Goal: Task Accomplishment & Management: Complete application form

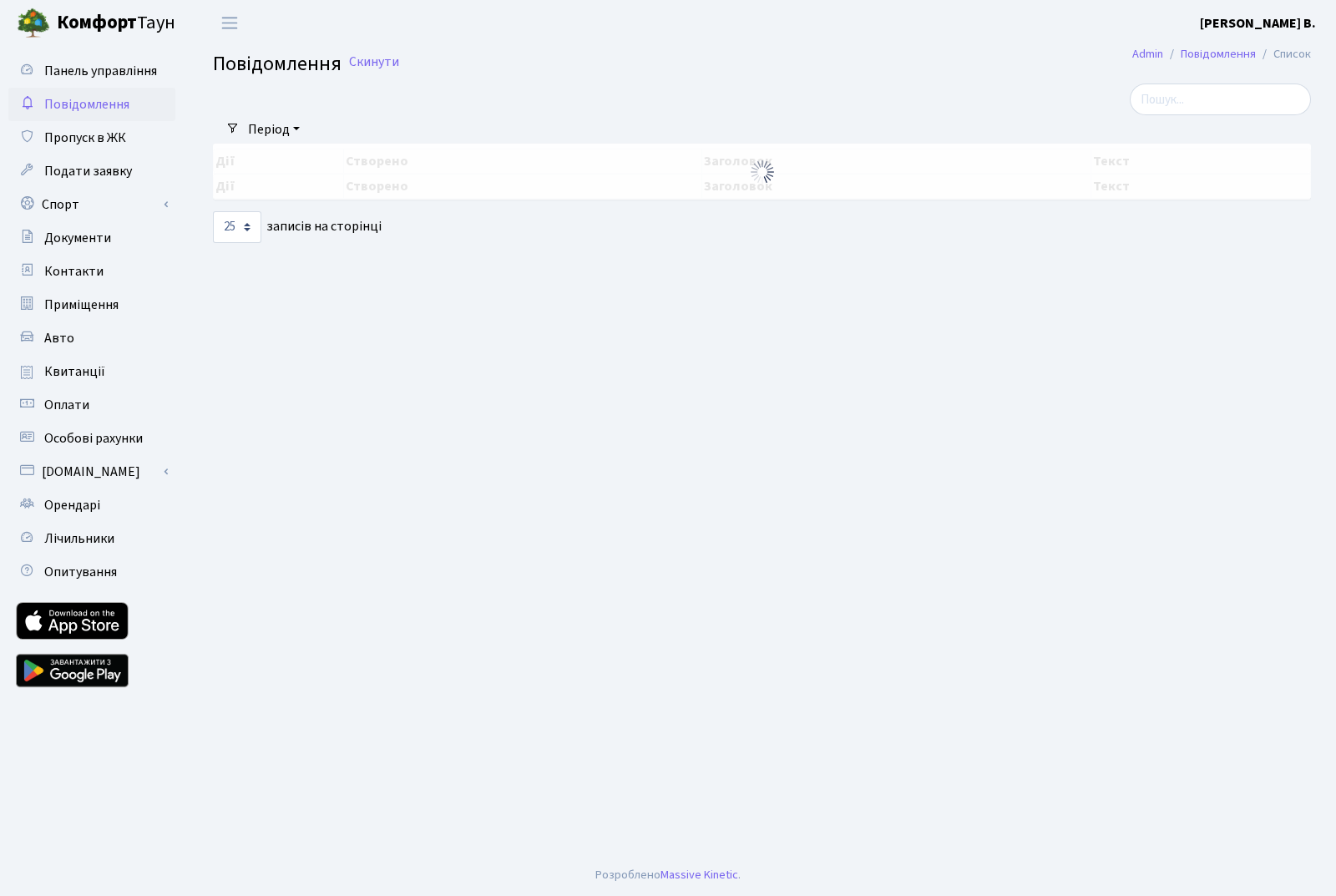
select select "25"
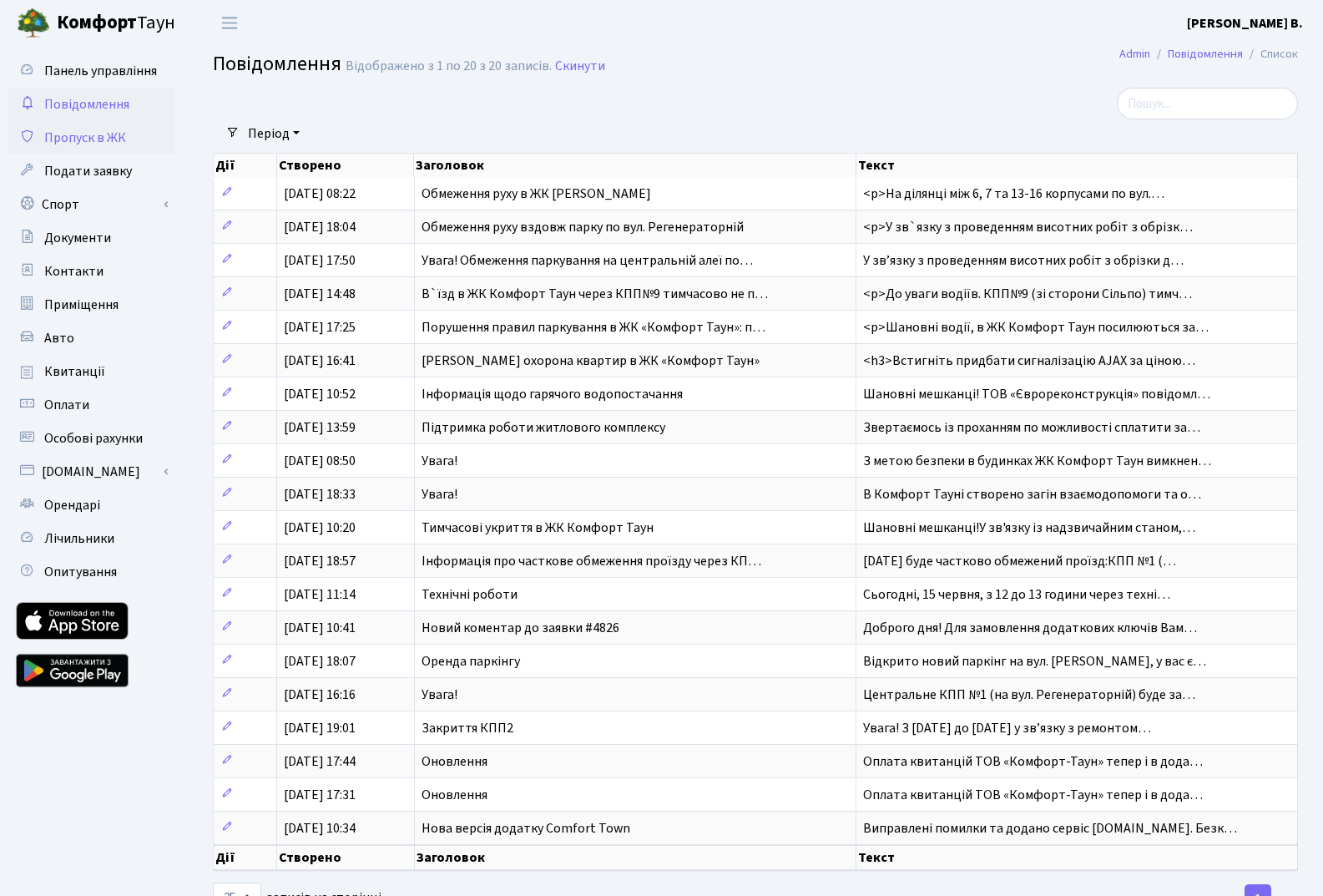
click at [99, 136] on span "Пропуск в ЖК" at bounding box center [85, 137] width 82 height 18
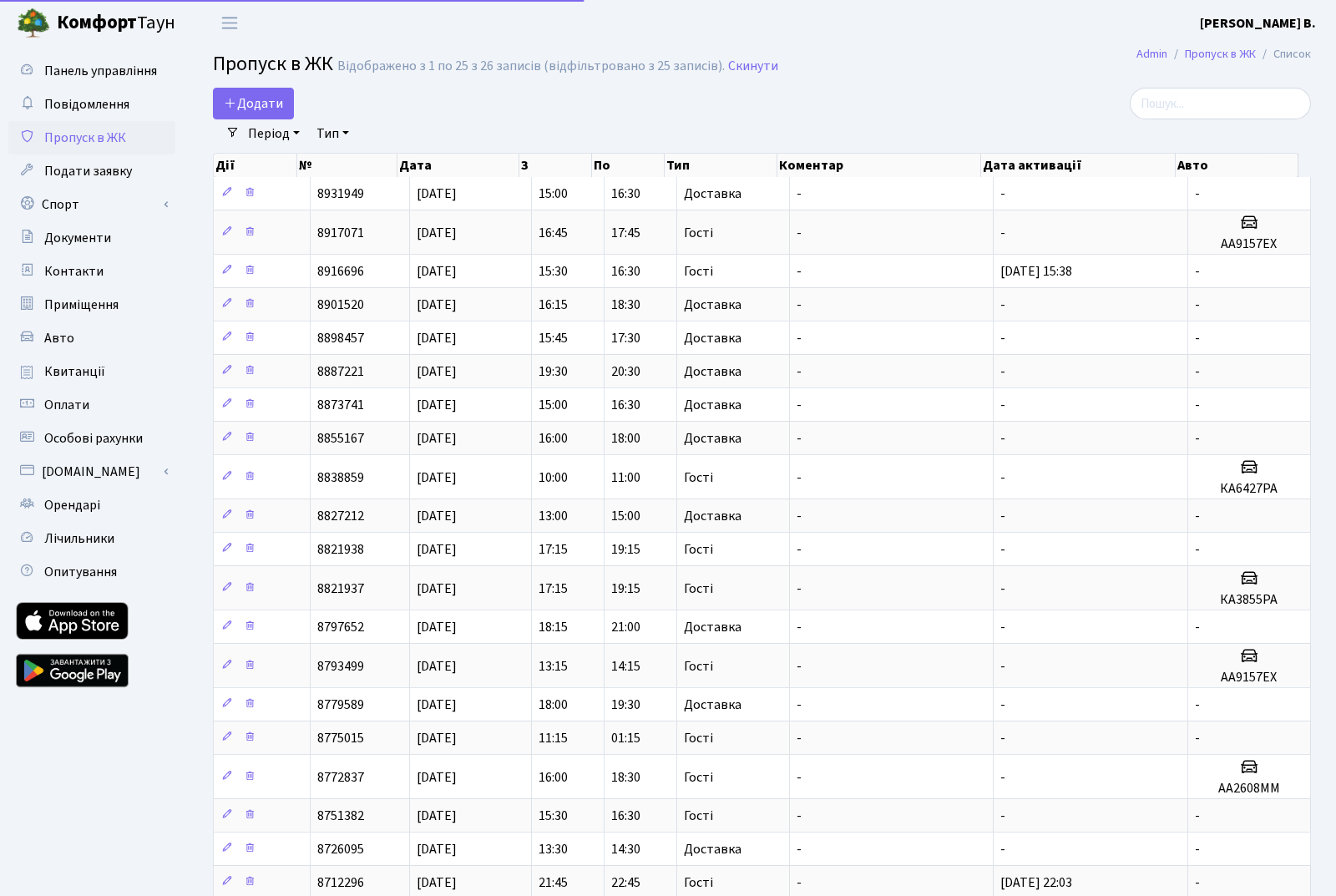
select select "25"
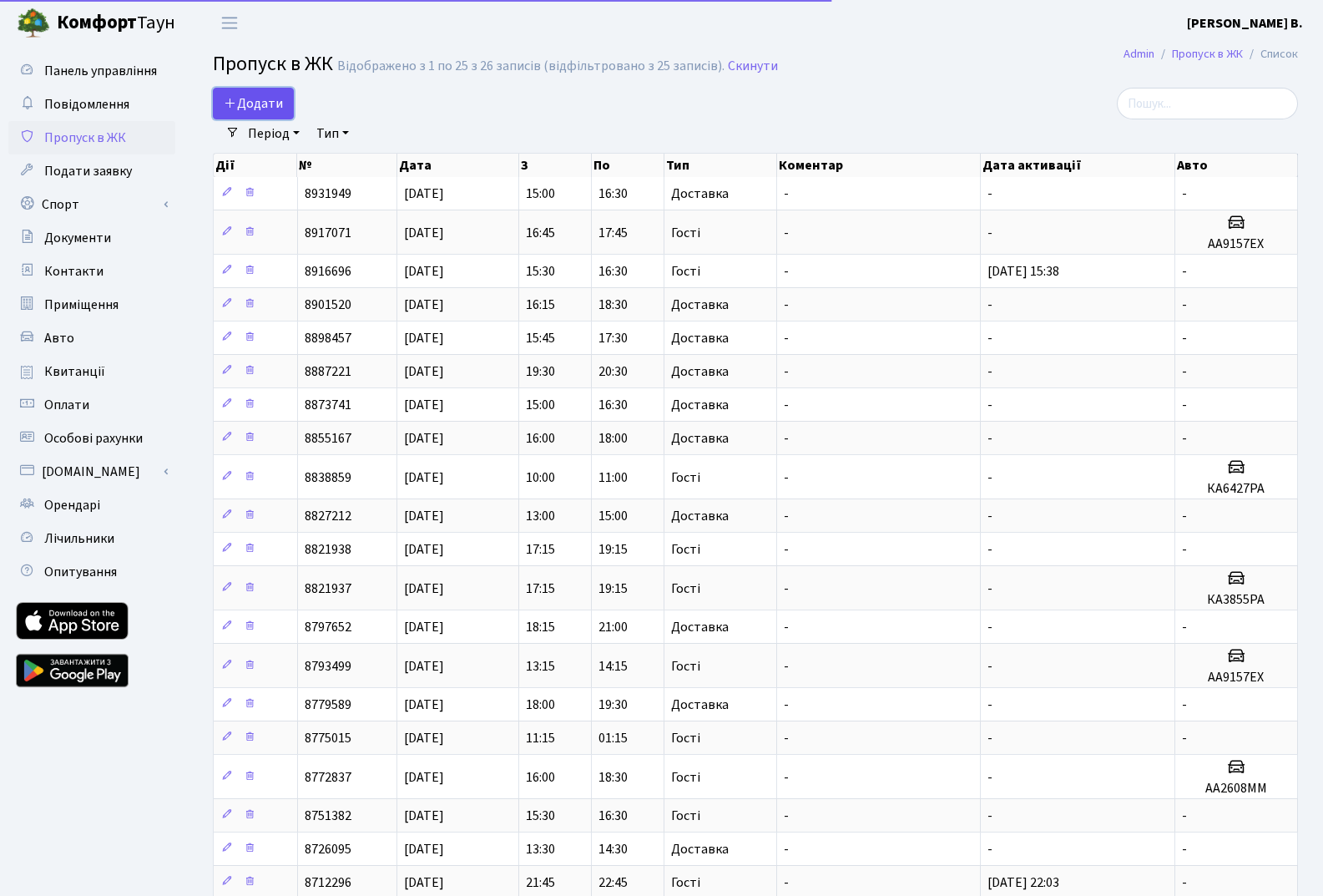
click at [263, 95] on span "Додати" at bounding box center [253, 103] width 59 height 18
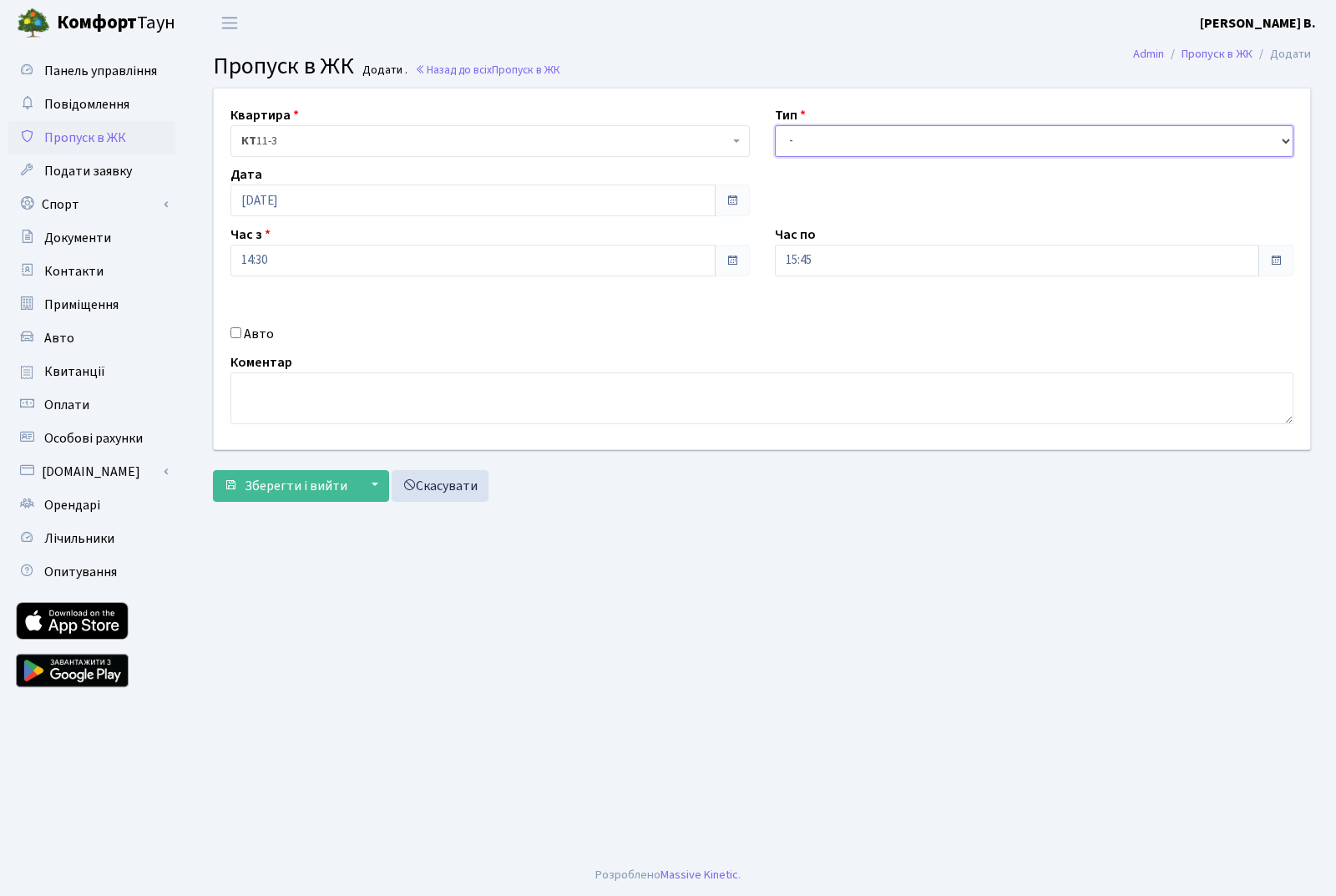
click at [840, 136] on select "- Доставка Таксі Гості Сервіс" at bounding box center [1034, 141] width 519 height 32
select select "1"
click at [774, 125] on select "- Доставка Таксі Гості Сервіс" at bounding box center [1034, 141] width 519 height 32
click at [274, 480] on span "Зберегти і вийти" at bounding box center [296, 485] width 103 height 18
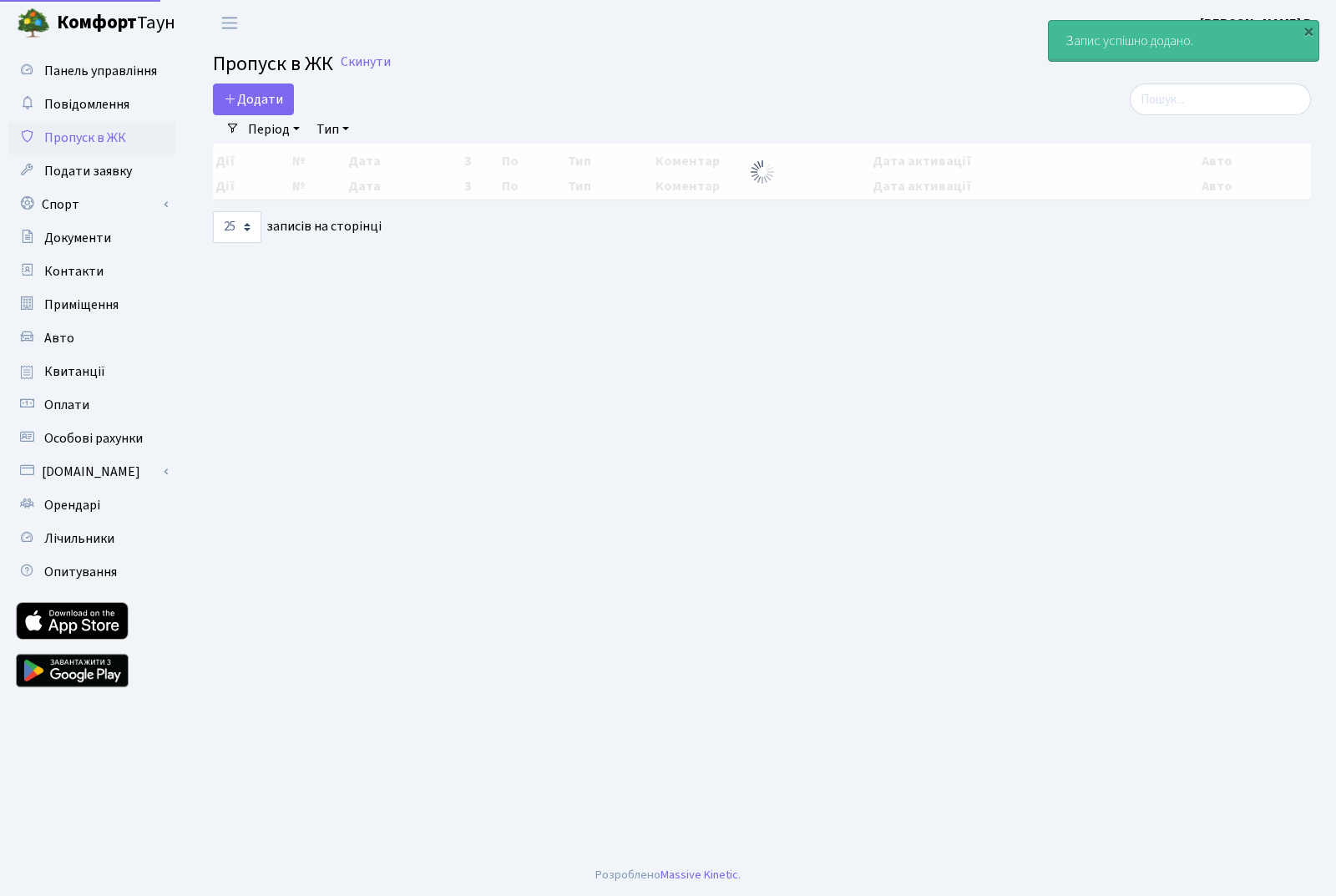
select select "25"
